Goal: Information Seeking & Learning: Learn about a topic

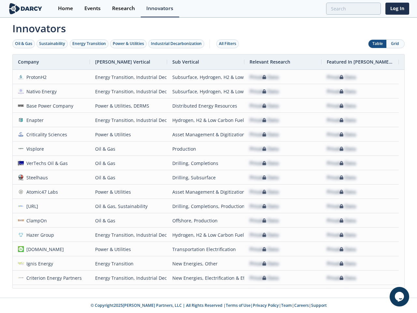
click at [24, 44] on div "Oil & Gas" at bounding box center [23, 44] width 17 height 6
click at [52, 44] on div "Sustainability" at bounding box center [52, 44] width 26 height 6
click at [89, 44] on div "Energy Transition" at bounding box center [89, 44] width 34 height 6
click at [129, 44] on div "Power & Utilities" at bounding box center [128, 44] width 31 height 6
click at [177, 44] on div "Industrial Decarbonization" at bounding box center [176, 44] width 51 height 6
